Goal: Task Accomplishment & Management: Manage account settings

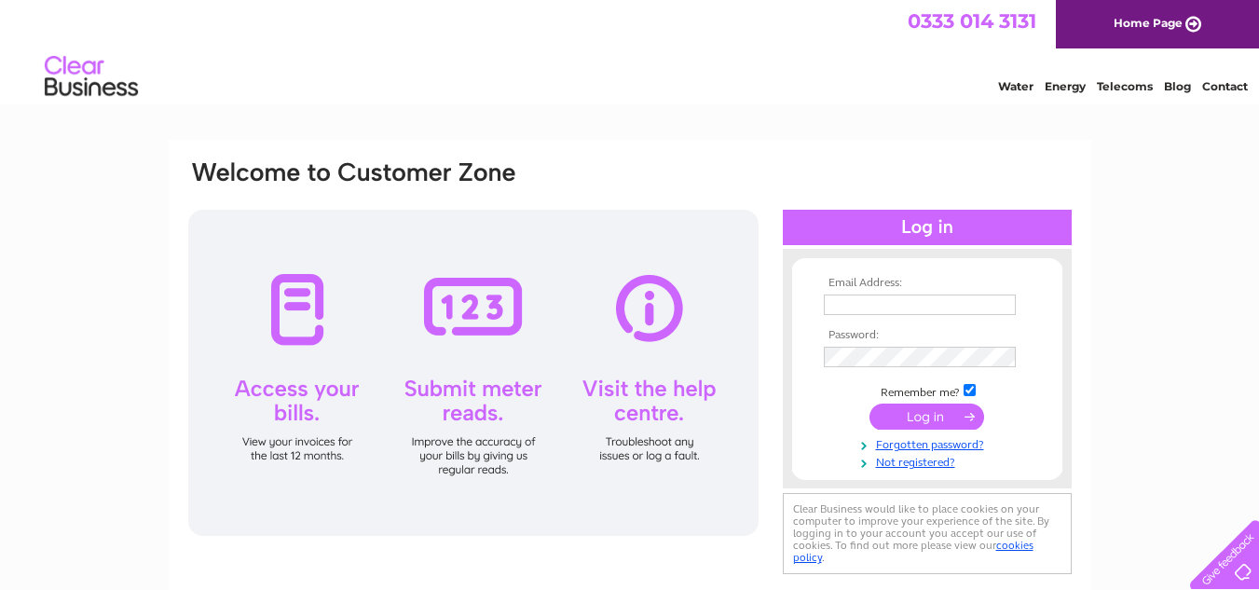
click at [851, 309] on input "text" at bounding box center [920, 305] width 192 height 21
type input "[EMAIL_ADDRESS][DOMAIN_NAME]"
click at [949, 345] on td at bounding box center [927, 357] width 216 height 30
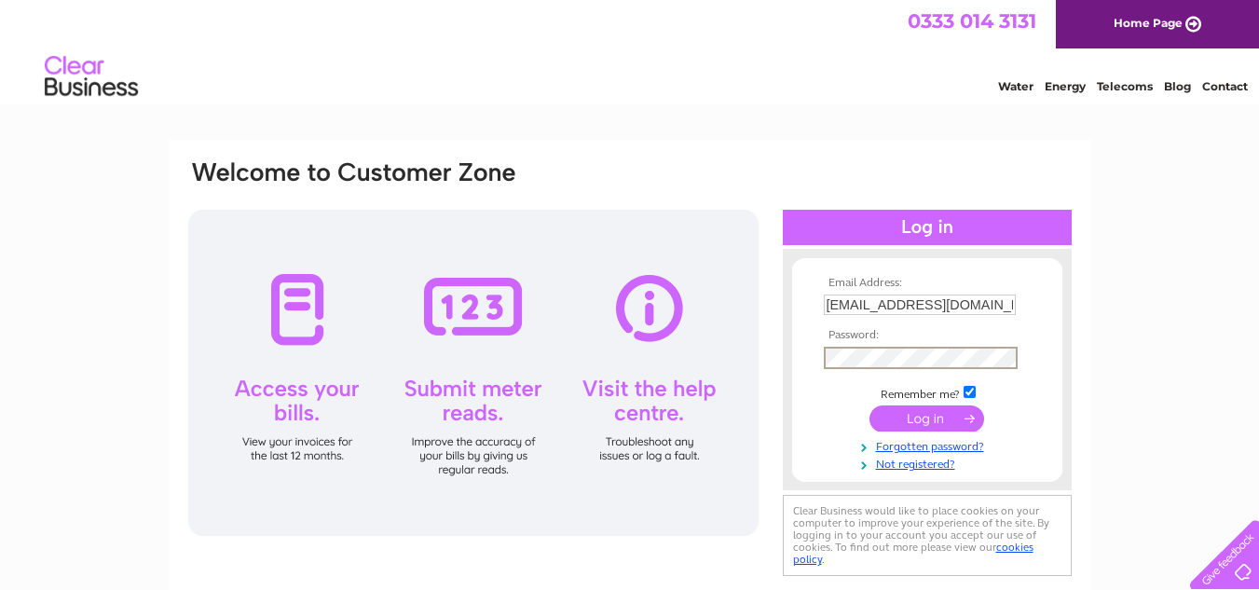
click at [934, 409] on input "submit" at bounding box center [927, 418] width 115 height 26
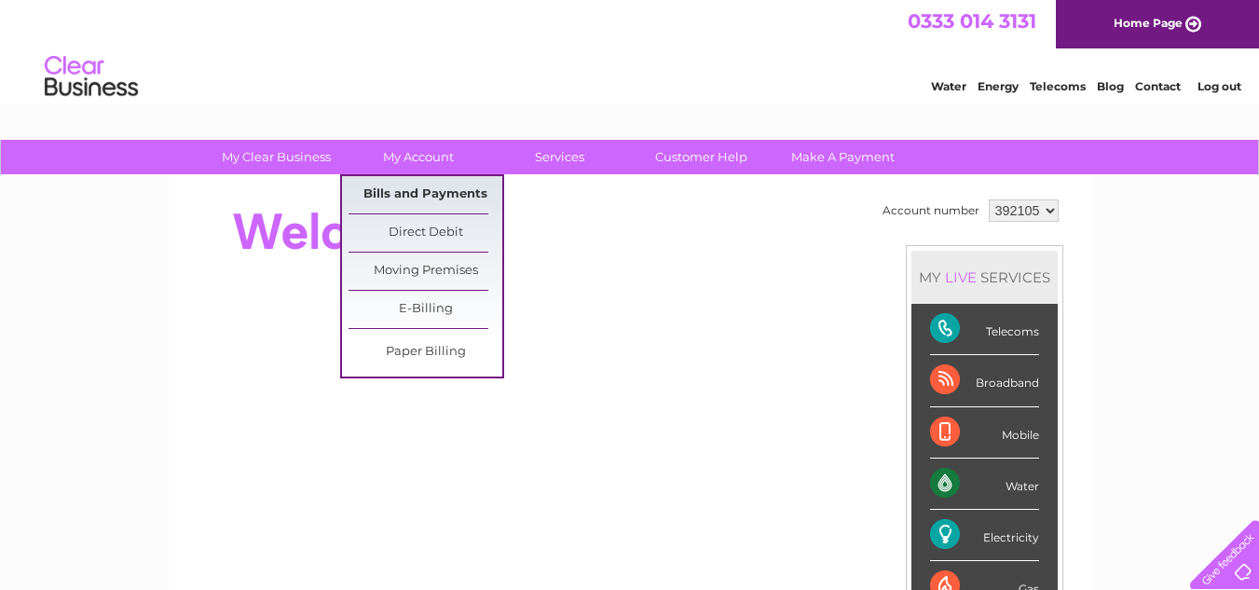
click at [438, 186] on link "Bills and Payments" at bounding box center [426, 194] width 154 height 37
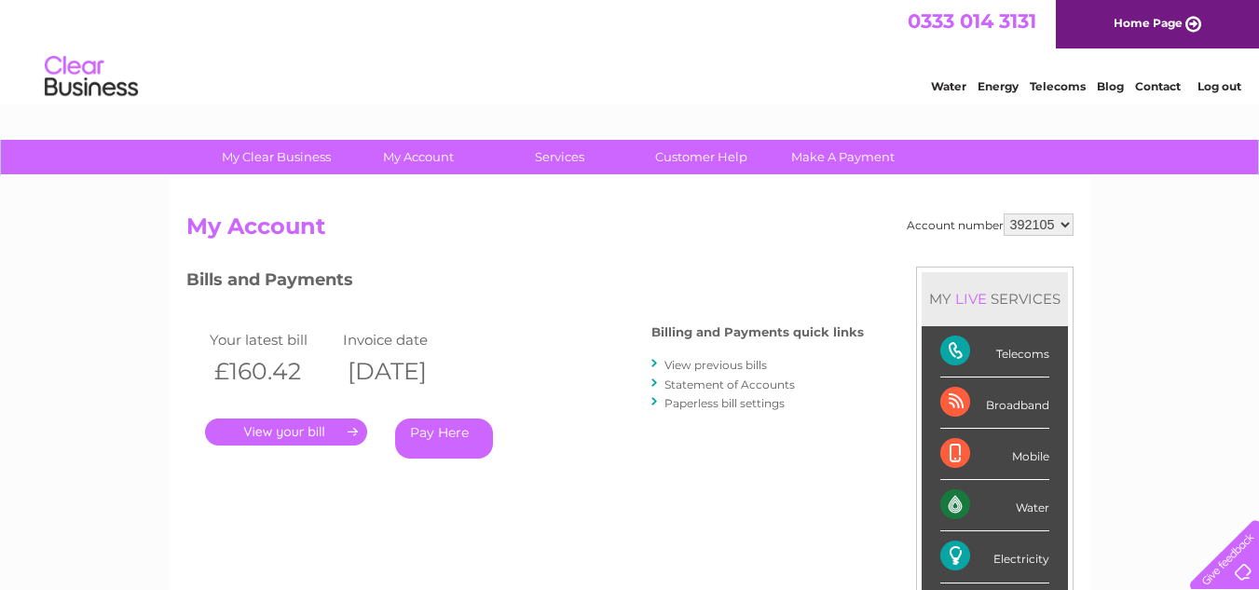
click at [298, 429] on link "." at bounding box center [286, 431] width 162 height 27
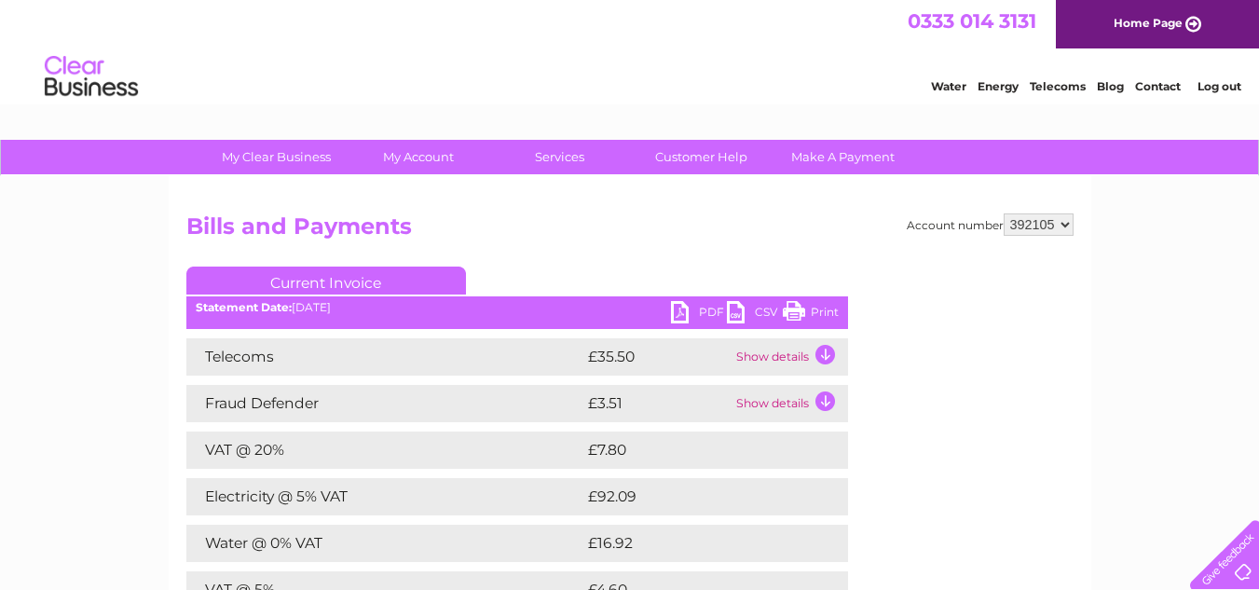
click at [701, 313] on link "PDF" at bounding box center [699, 314] width 56 height 27
